Goal: Task Accomplishment & Management: Manage account settings

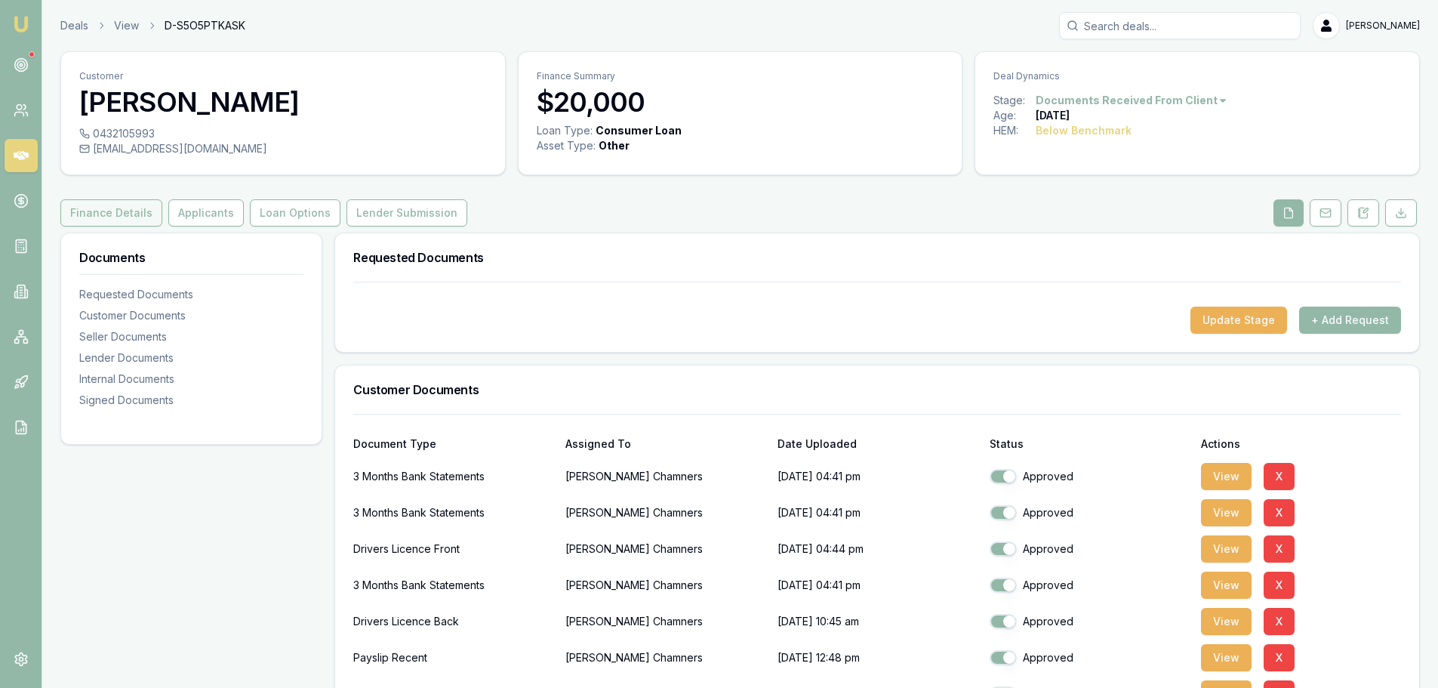
click at [124, 217] on button "Finance Details" at bounding box center [111, 212] width 102 height 27
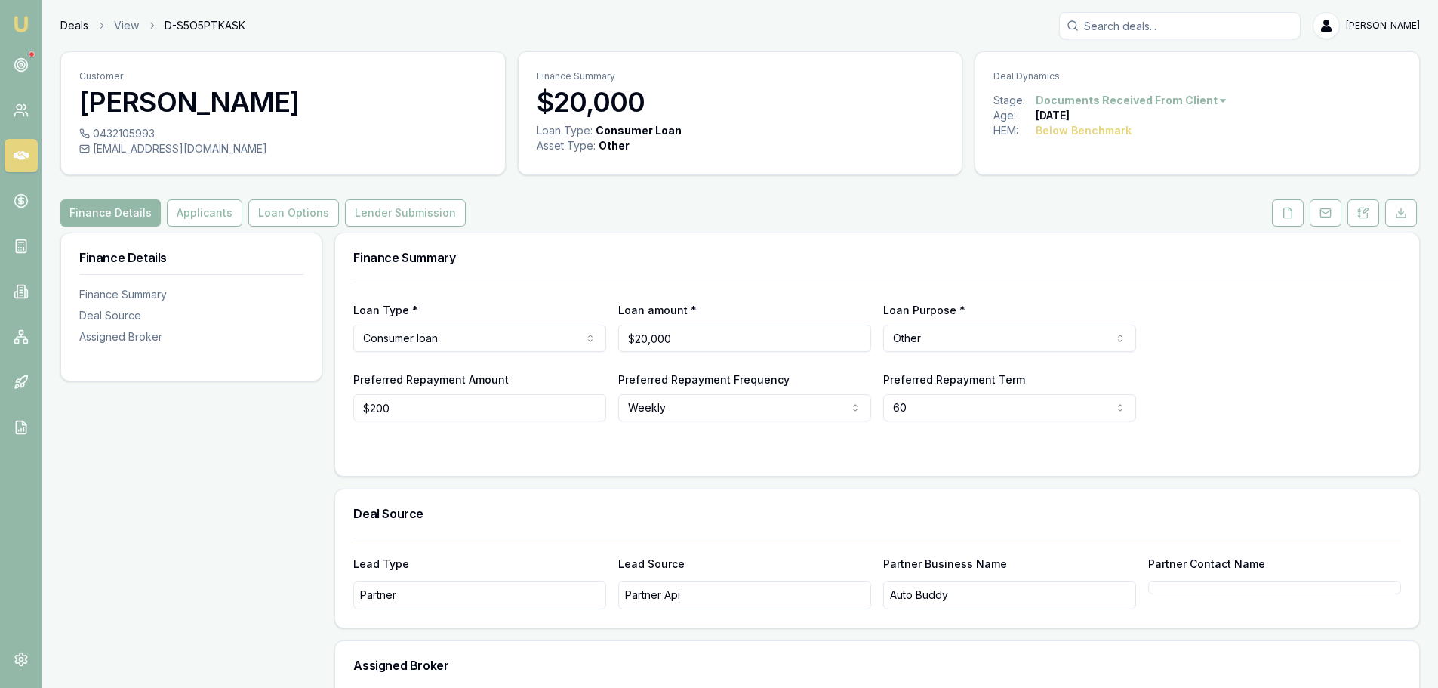
click at [77, 26] on link "Deals" at bounding box center [74, 25] width 28 height 15
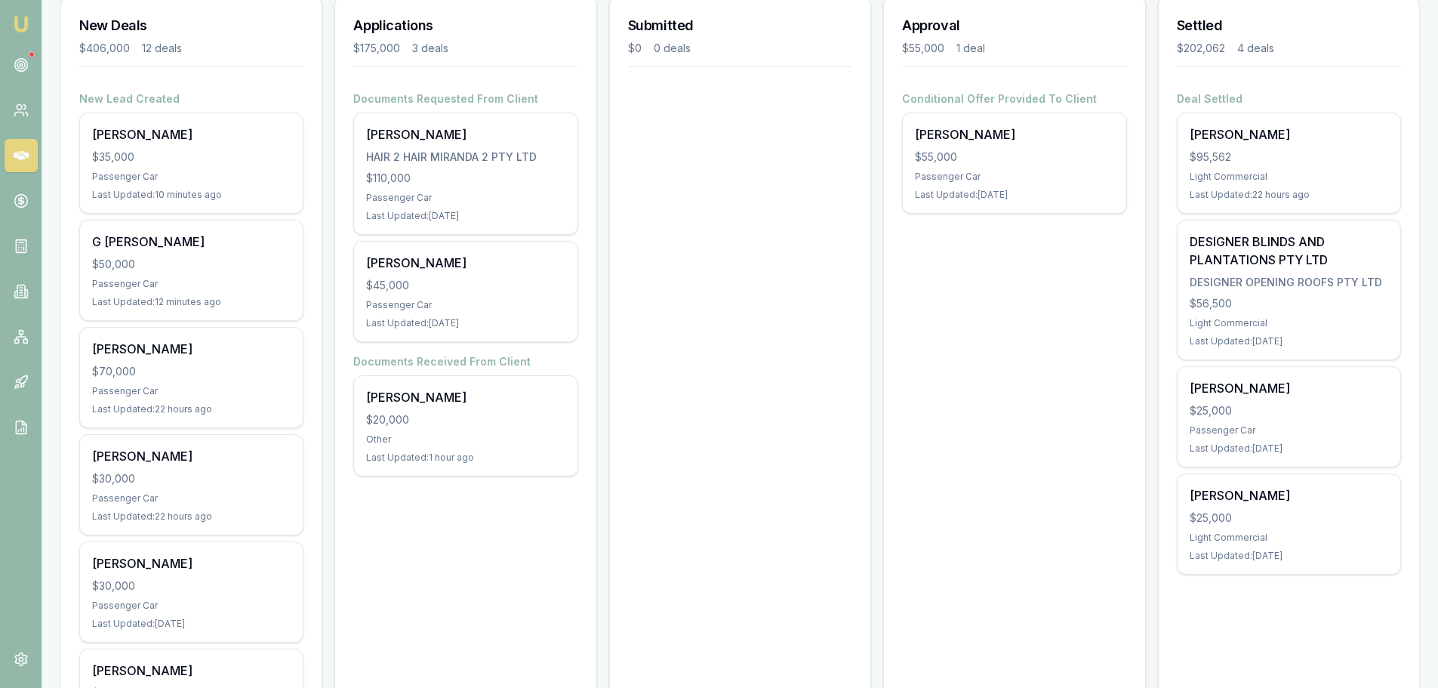
scroll to position [226, 0]
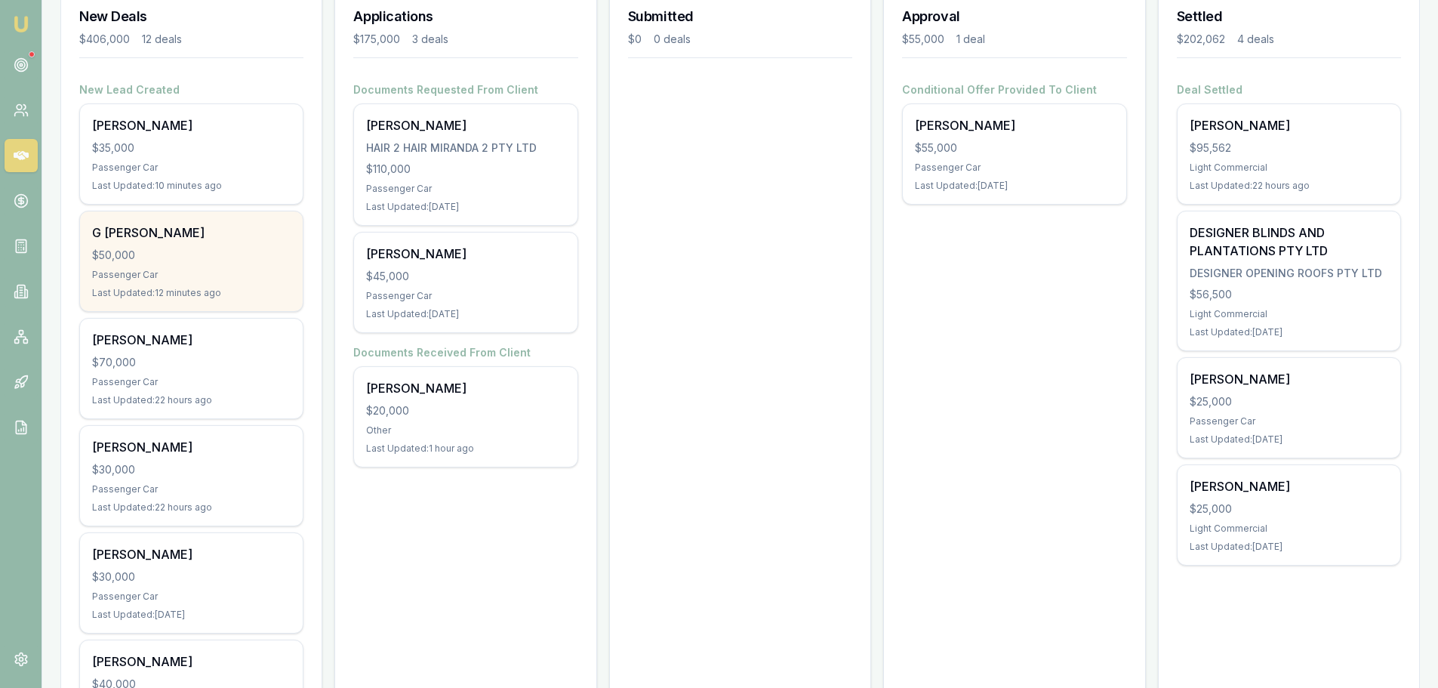
click at [177, 259] on div "$50,000" at bounding box center [191, 255] width 199 height 15
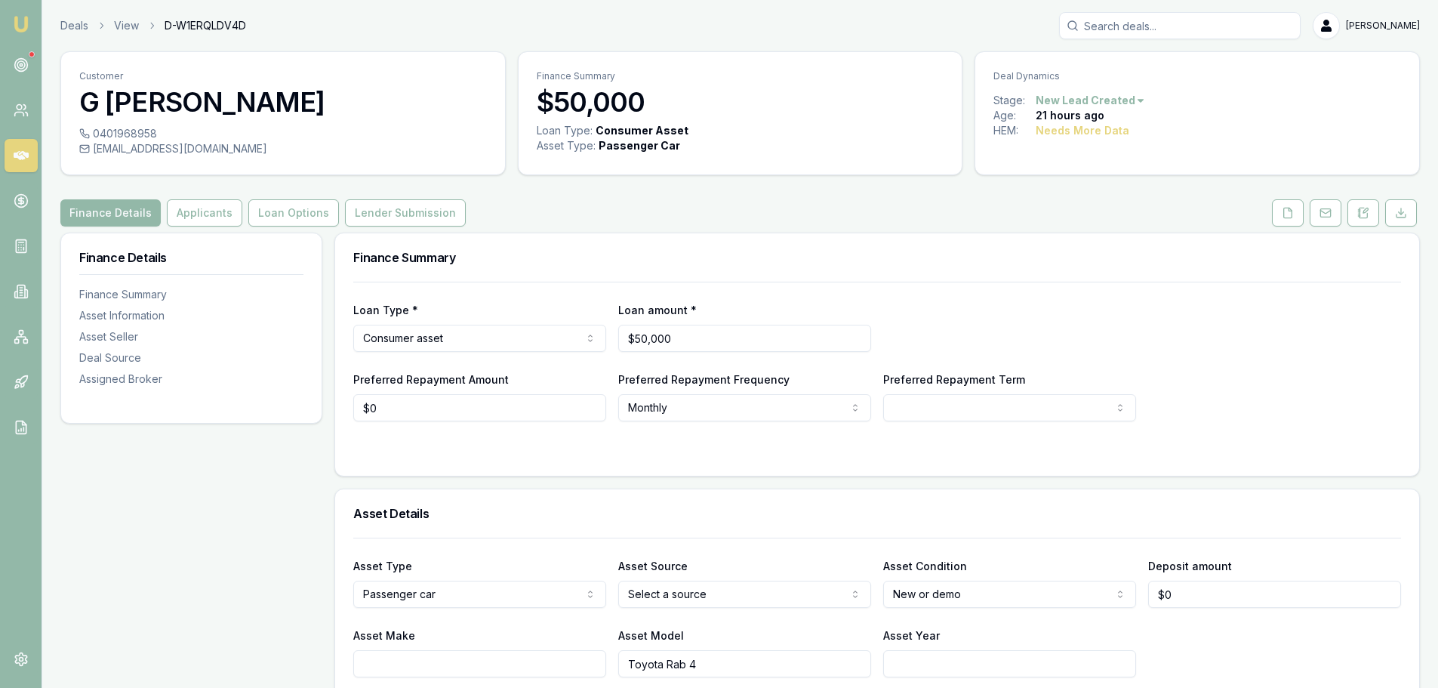
click at [1117, 103] on html "Emu Broker Deals View D-W1ERQLDV4D Evette Abdo Toggle Menu Customer G a k m Al-…" at bounding box center [719, 344] width 1438 height 688
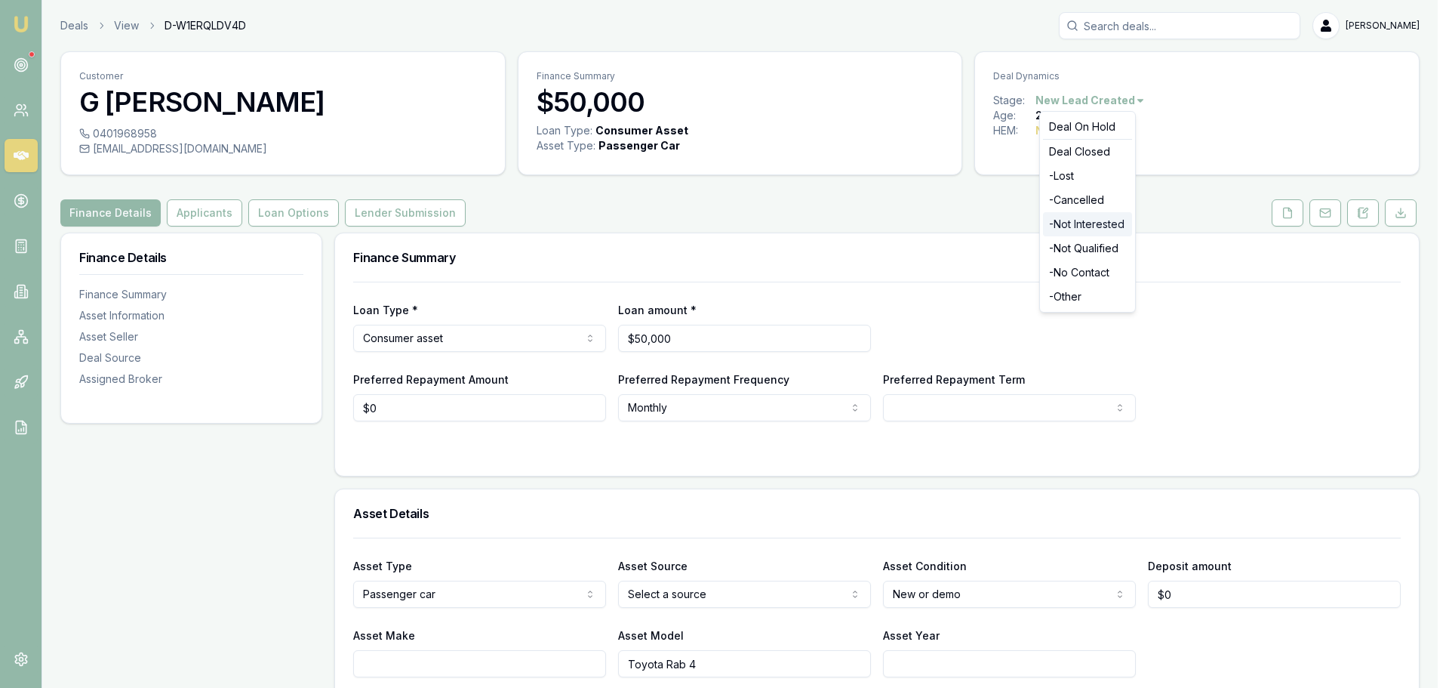
click at [1075, 222] on div "- Not Interested" at bounding box center [1087, 224] width 89 height 24
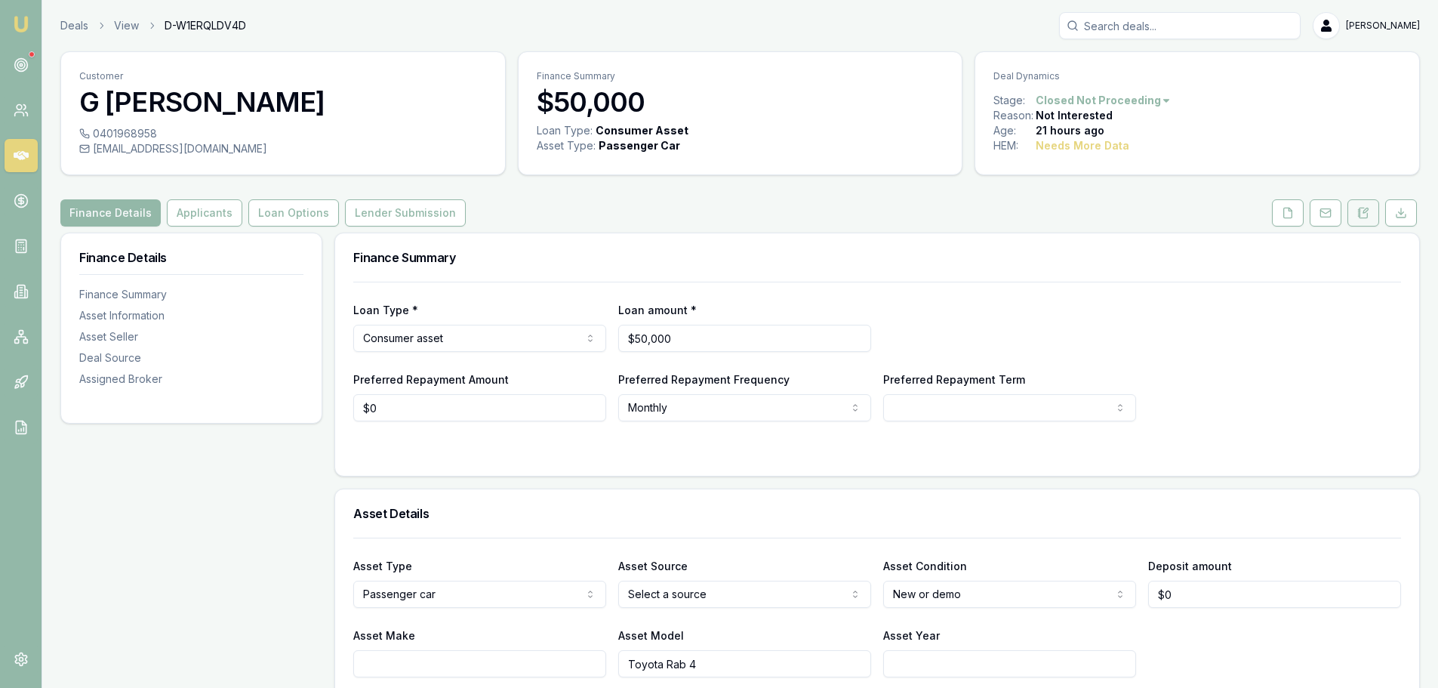
click at [1363, 214] on icon at bounding box center [1363, 213] width 12 height 12
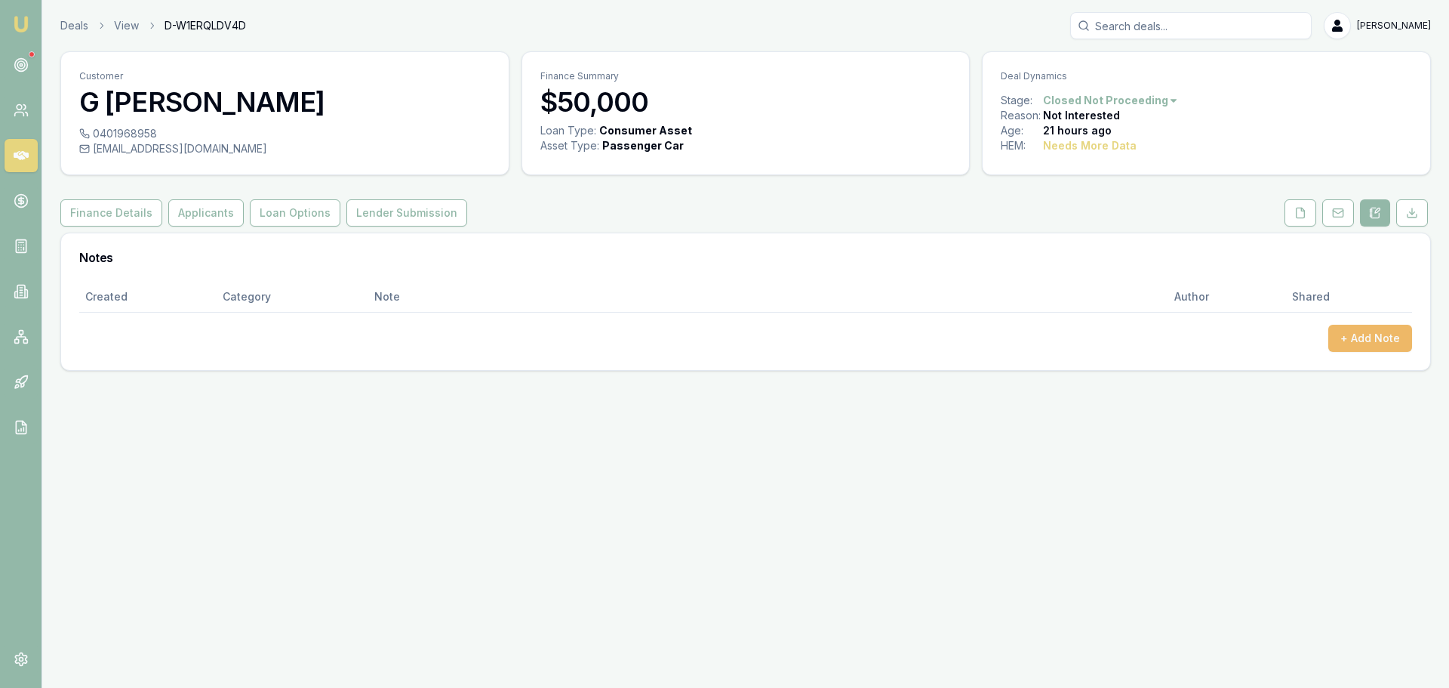
click at [1368, 339] on button "+ Add Note" at bounding box center [1370, 338] width 84 height 27
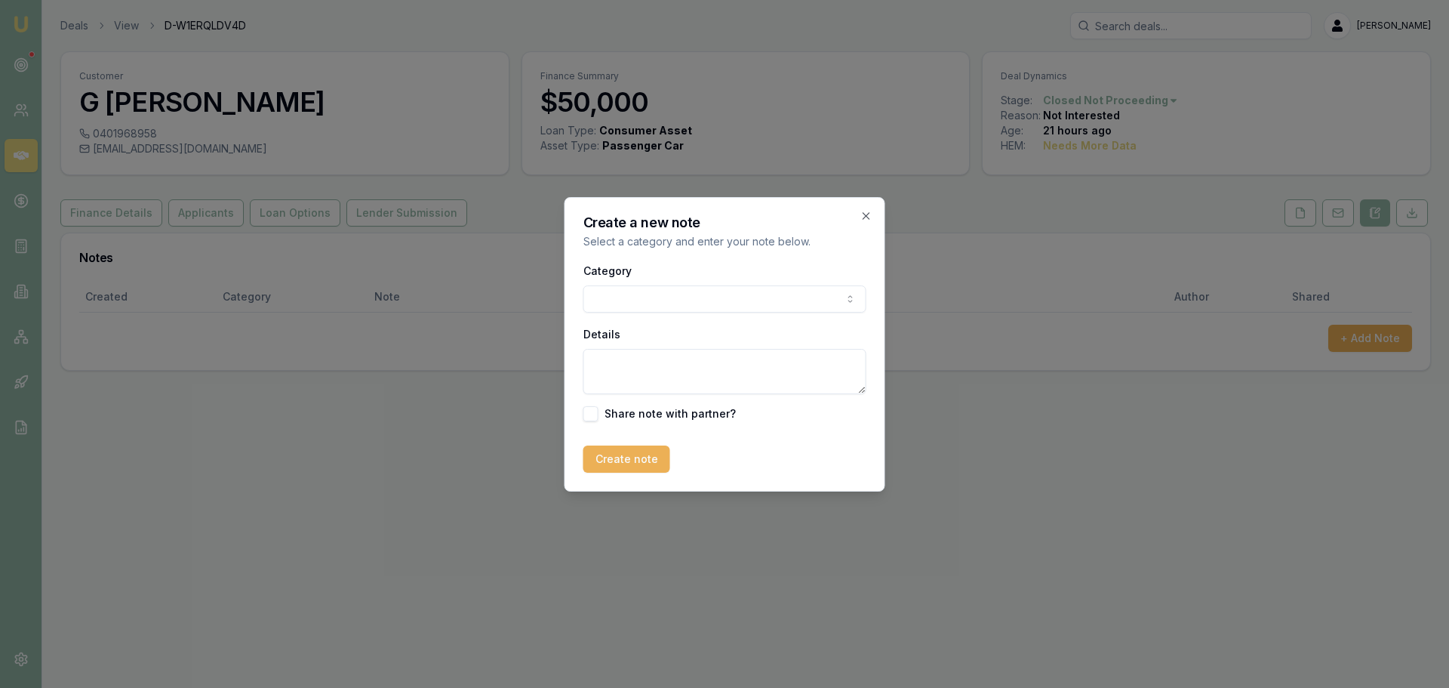
click at [610, 291] on body "Emu Broker Deals View D-W1ERQLDV4D Evette Abdo Toggle Menu Customer G a k m Al-…" at bounding box center [724, 344] width 1449 height 688
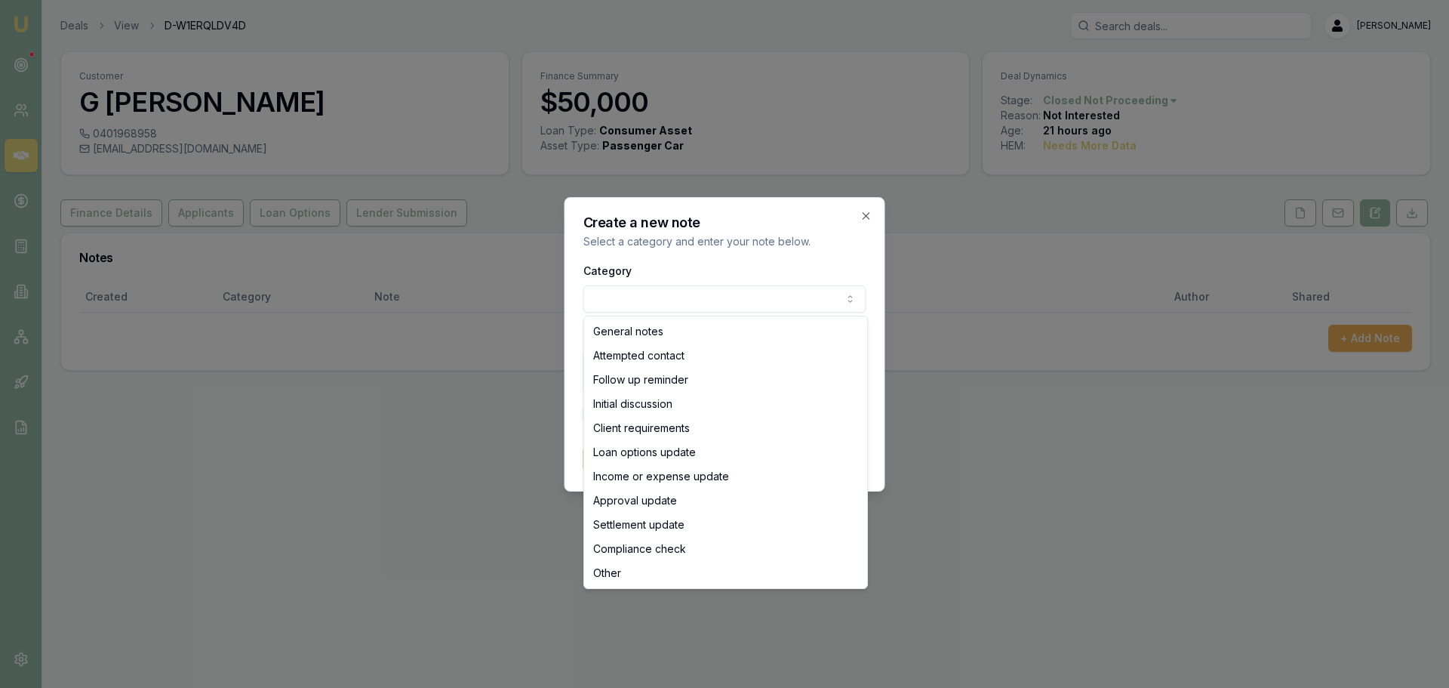
select select "ATTEMPTED_CONTACT"
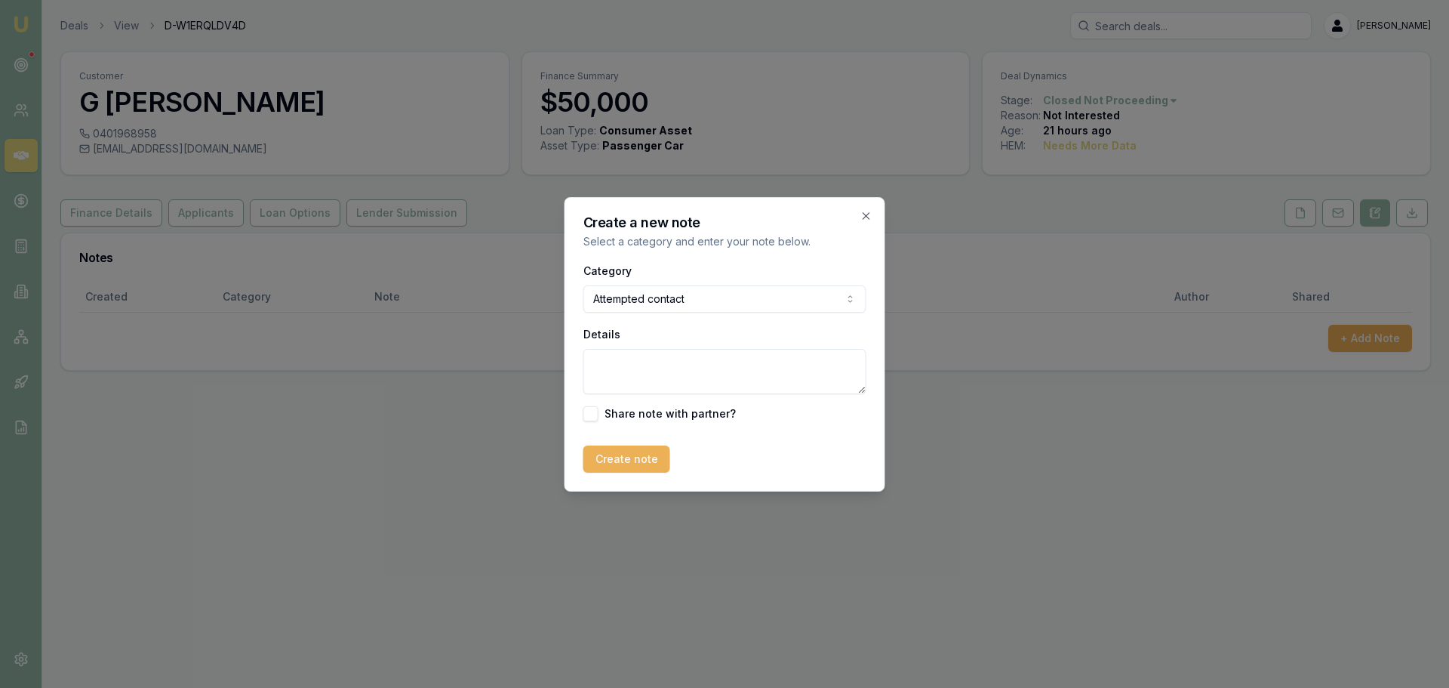
click at [608, 370] on textarea "Details" at bounding box center [724, 371] width 283 height 45
type textarea "not interested was only browsing not looking for finance right now"
click at [630, 454] on button "Create note" at bounding box center [626, 458] width 87 height 27
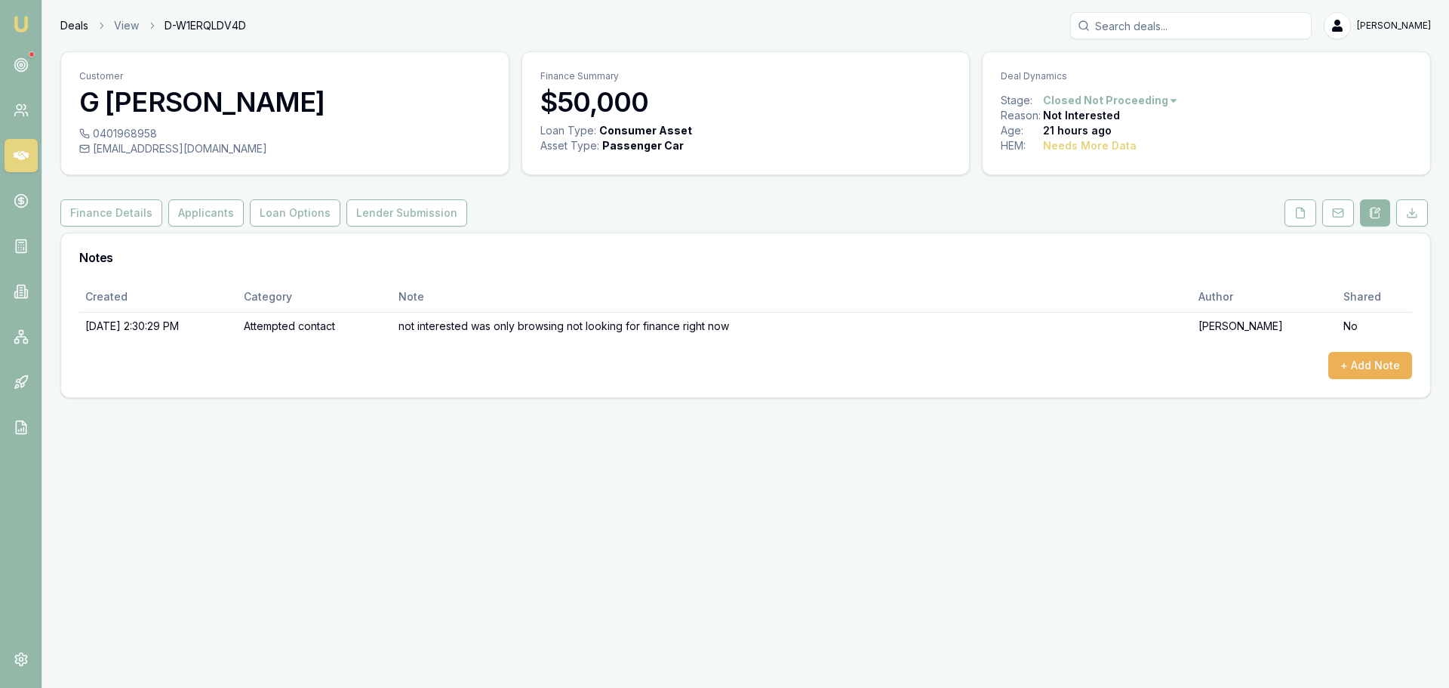
click at [65, 21] on link "Deals" at bounding box center [74, 25] width 28 height 15
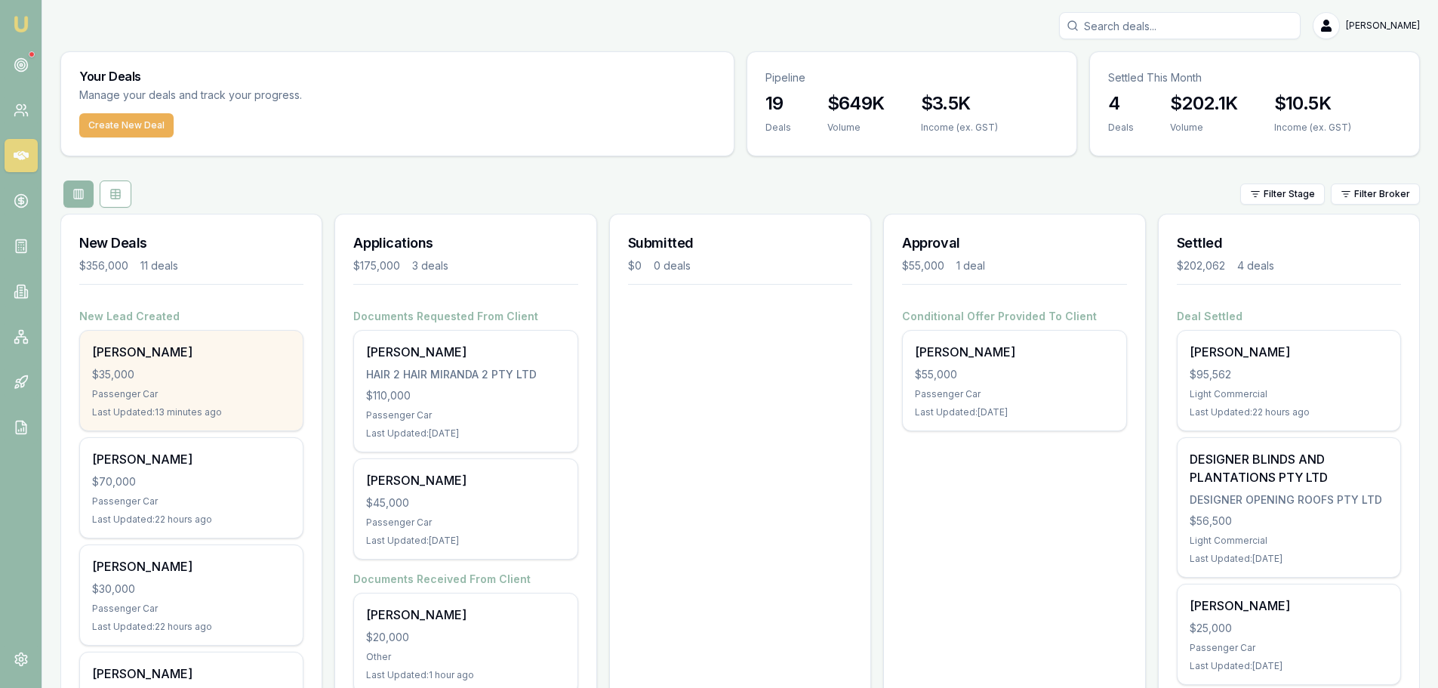
click at [181, 377] on div "$35,000" at bounding box center [191, 374] width 199 height 15
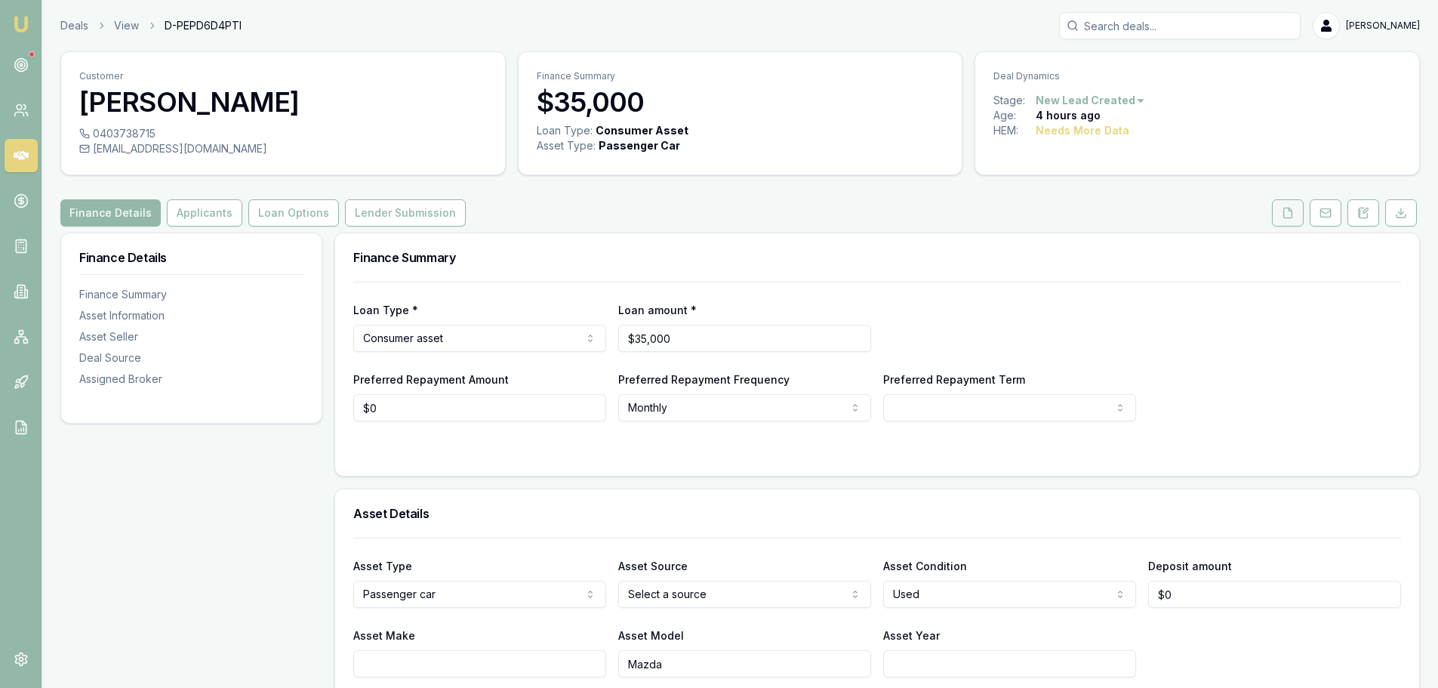
click at [1290, 214] on icon at bounding box center [1288, 213] width 12 height 12
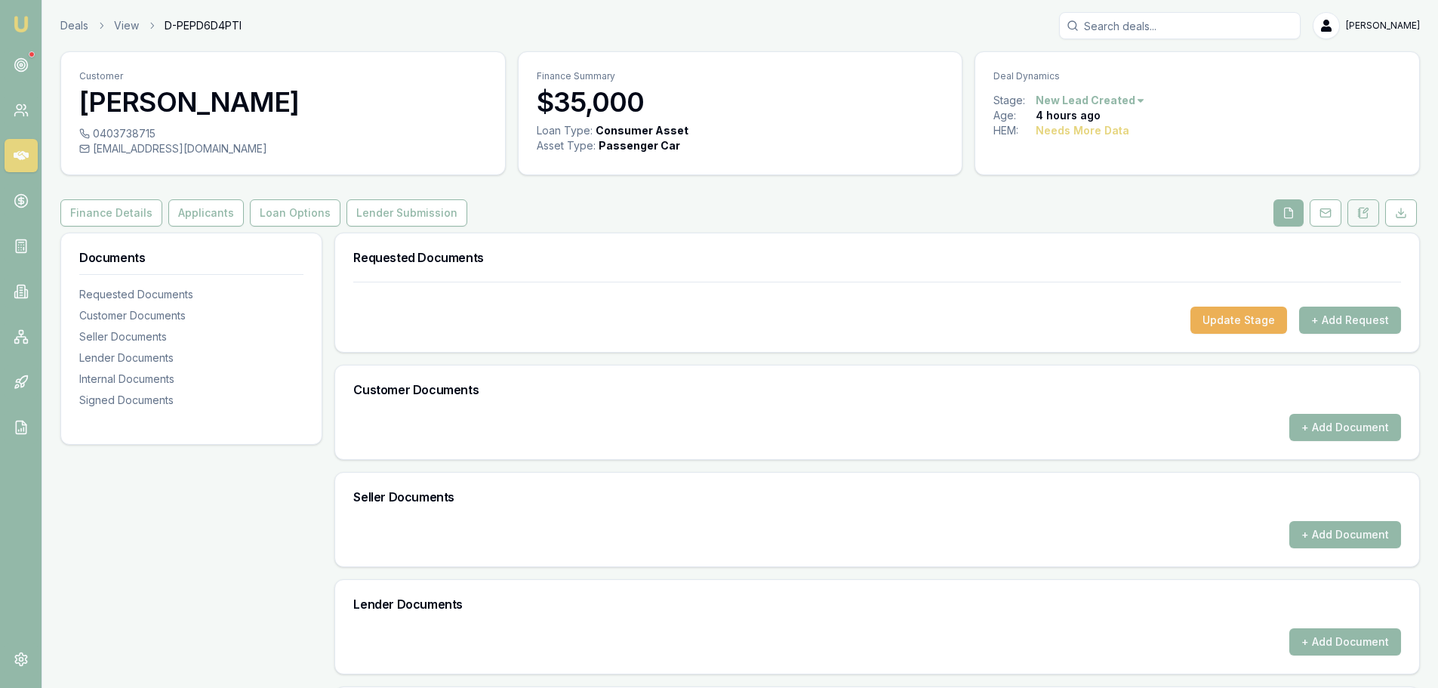
click at [1371, 214] on button at bounding box center [1363, 212] width 32 height 27
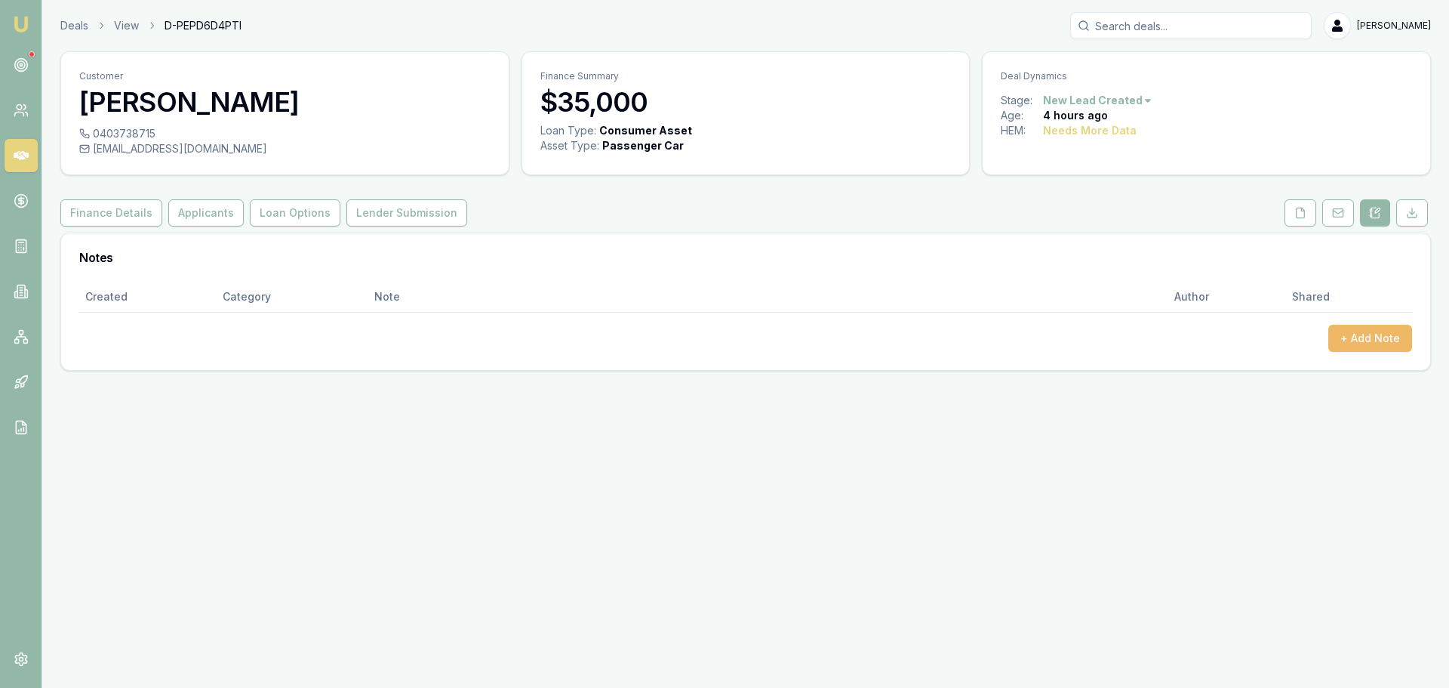
click at [1345, 330] on button "+ Add Note" at bounding box center [1370, 338] width 84 height 27
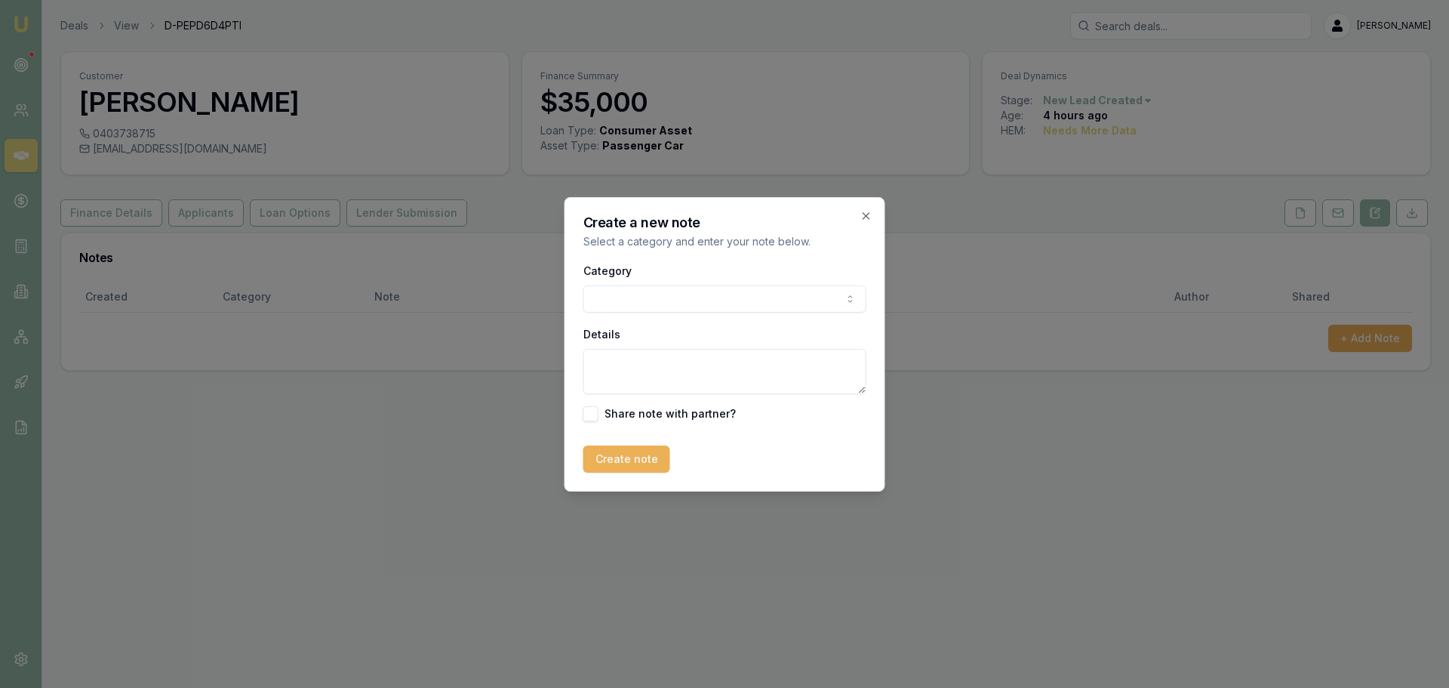
click at [652, 304] on body "Emu Broker Deals View D-PEPD6D4PTI [PERSON_NAME] Menu Customer [PERSON_NAME] 04…" at bounding box center [724, 344] width 1449 height 688
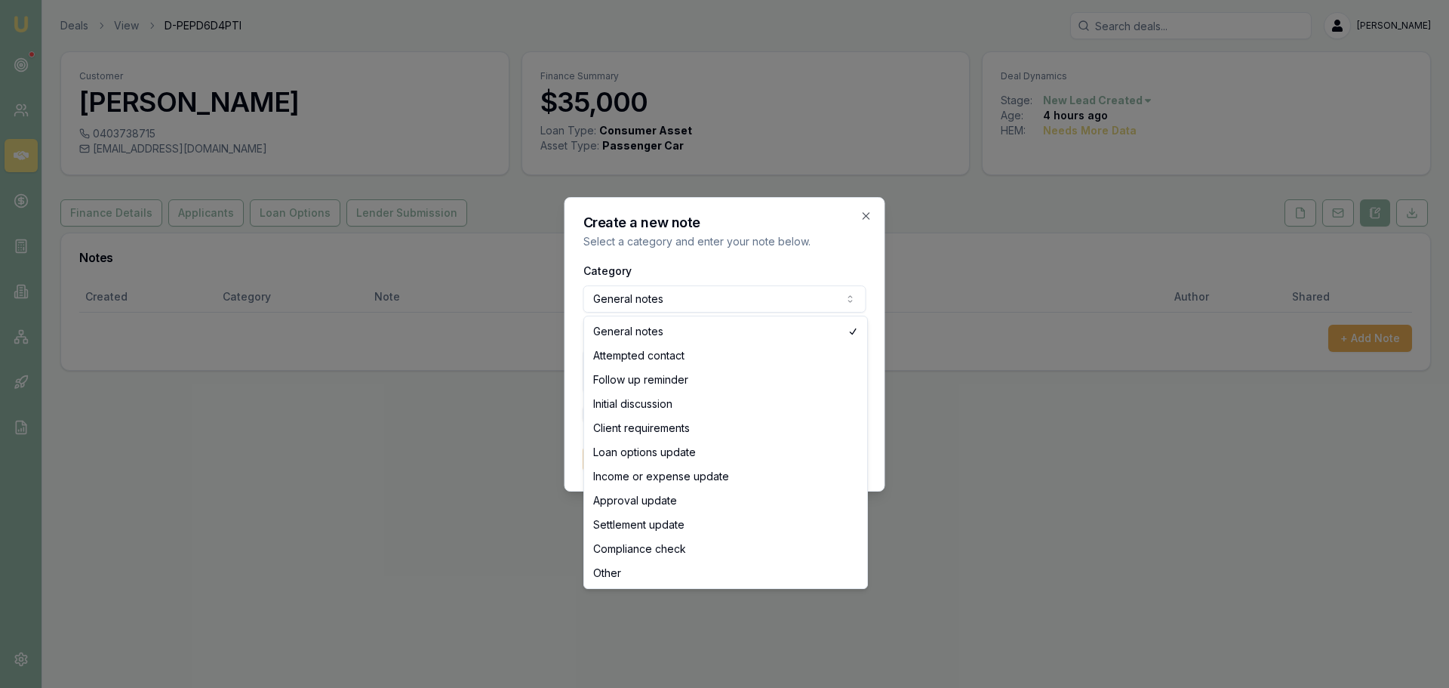
click at [653, 300] on body "Emu Broker Deals View D-PEPD6D4PTI [PERSON_NAME] Menu Customer [PERSON_NAME] 04…" at bounding box center [724, 344] width 1449 height 688
select select "ATTEMPTED_CONTACT"
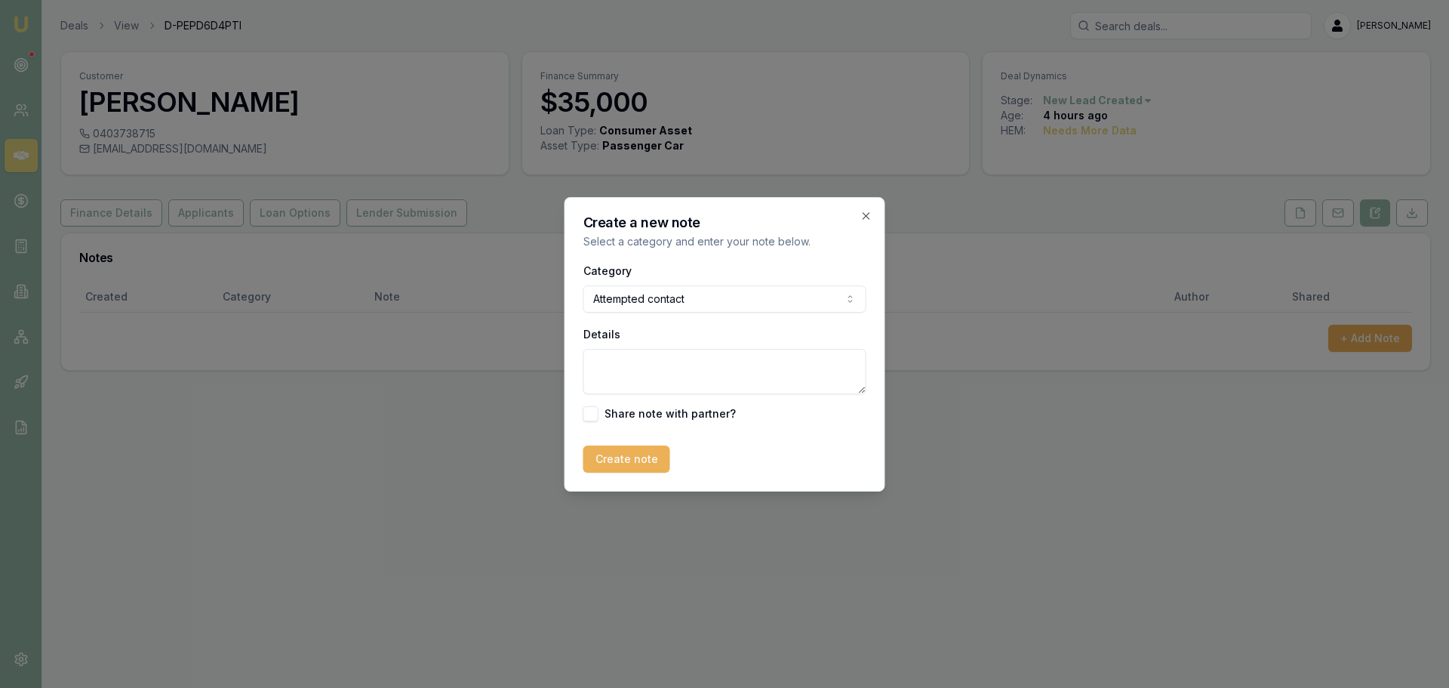
click at [606, 365] on textarea "Details" at bounding box center [724, 371] width 283 height 45
type textarea "no answer sent a text message and a voice message"
click at [634, 465] on button "Create note" at bounding box center [626, 458] width 87 height 27
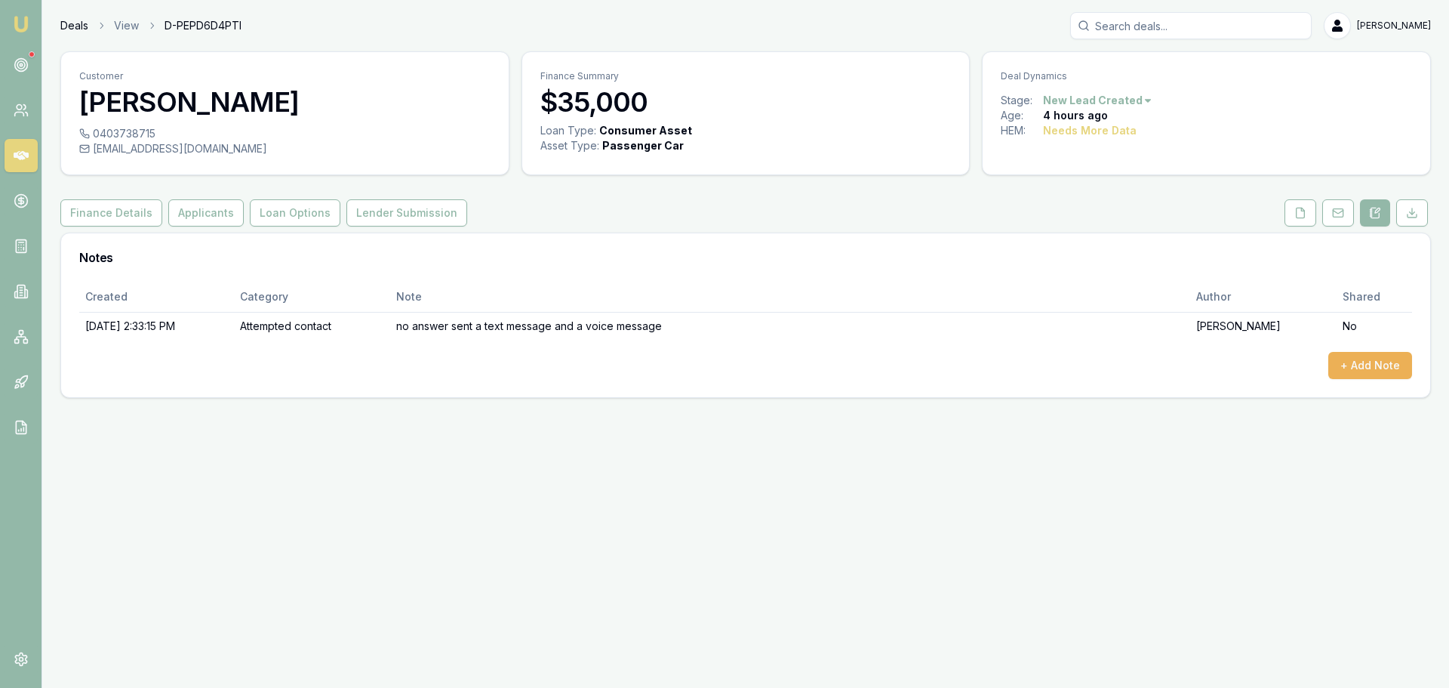
click at [66, 21] on link "Deals" at bounding box center [74, 25] width 28 height 15
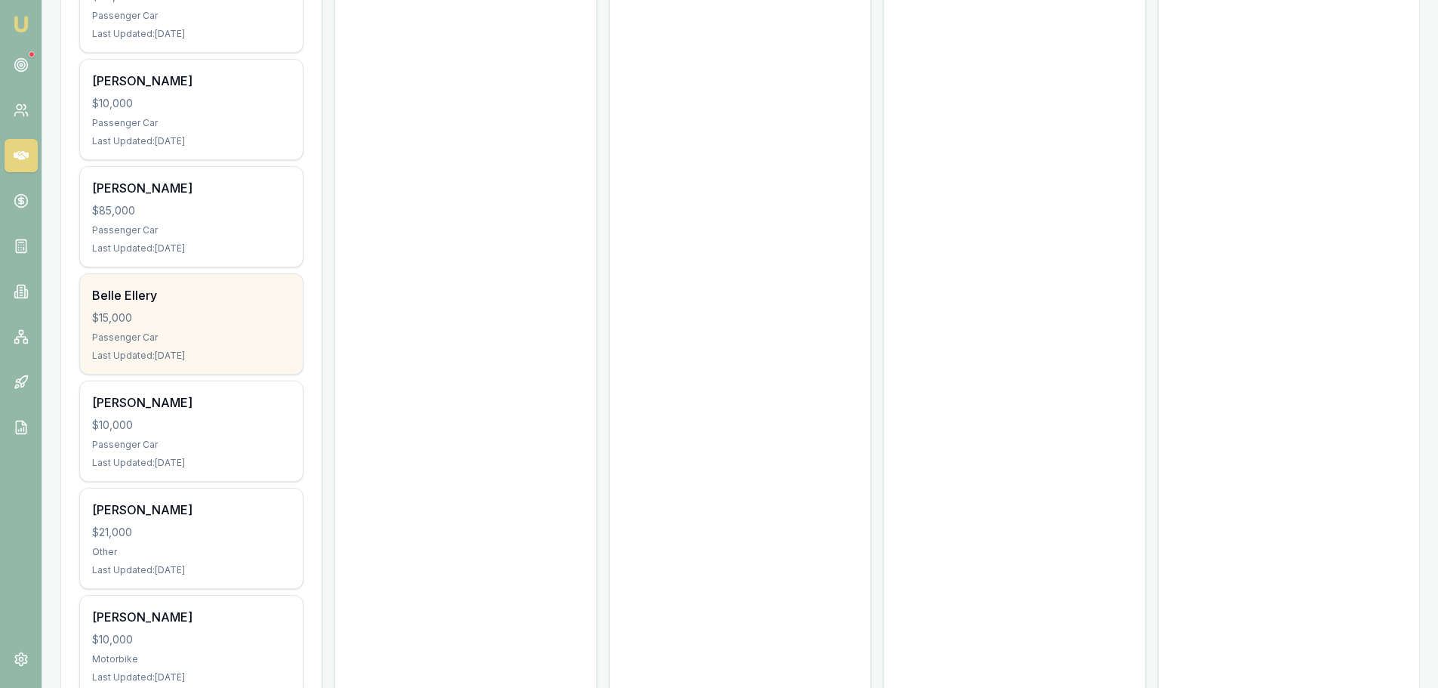
scroll to position [870, 0]
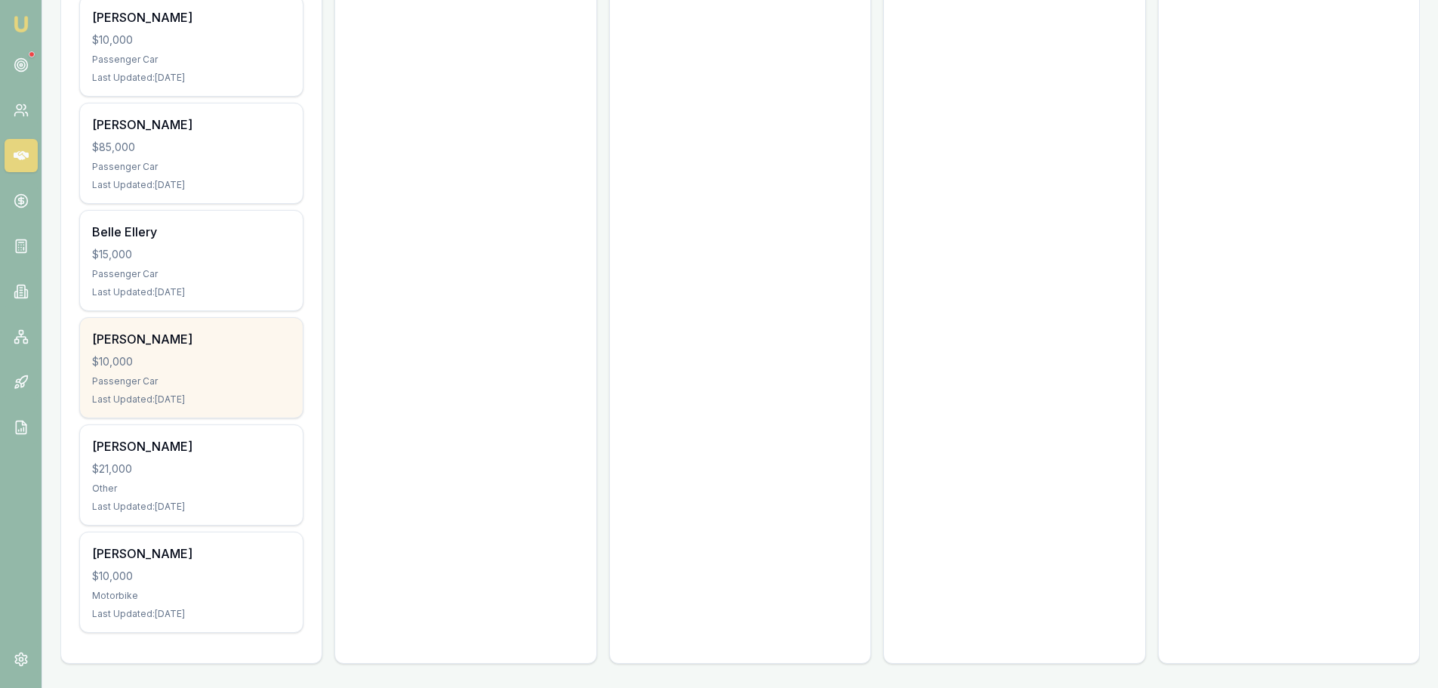
click at [220, 368] on div "$10,000" at bounding box center [191, 361] width 199 height 15
